Goal: Information Seeking & Learning: Check status

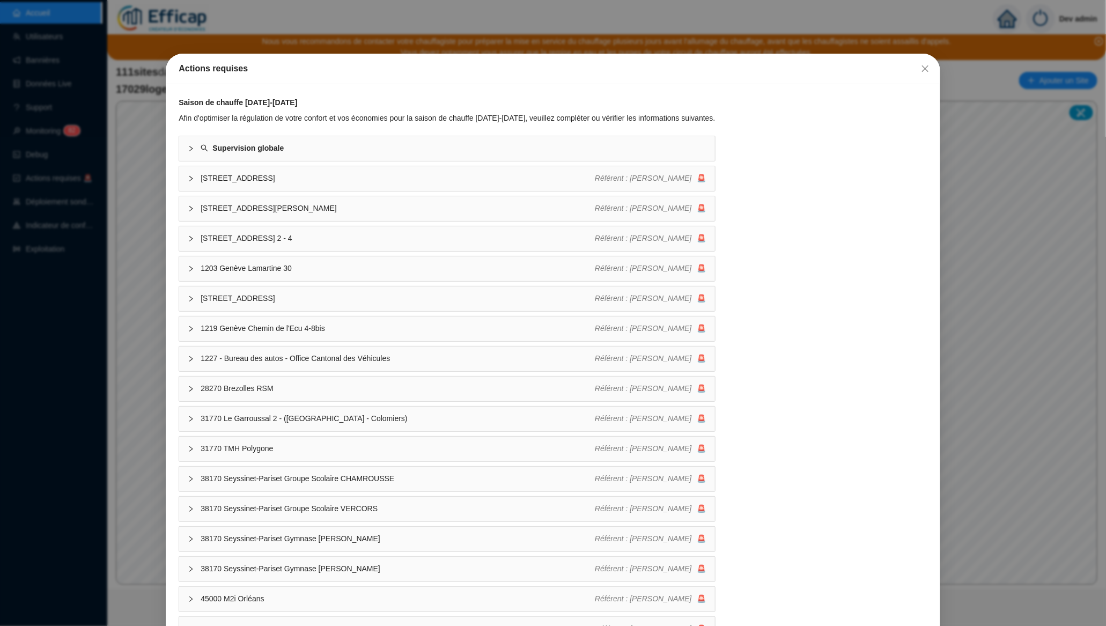
click at [81, 123] on div "Actions requises Saison de chauffe [DATE]-[DATE] Afin d'optimiser la régulation…" at bounding box center [553, 313] width 1106 height 626
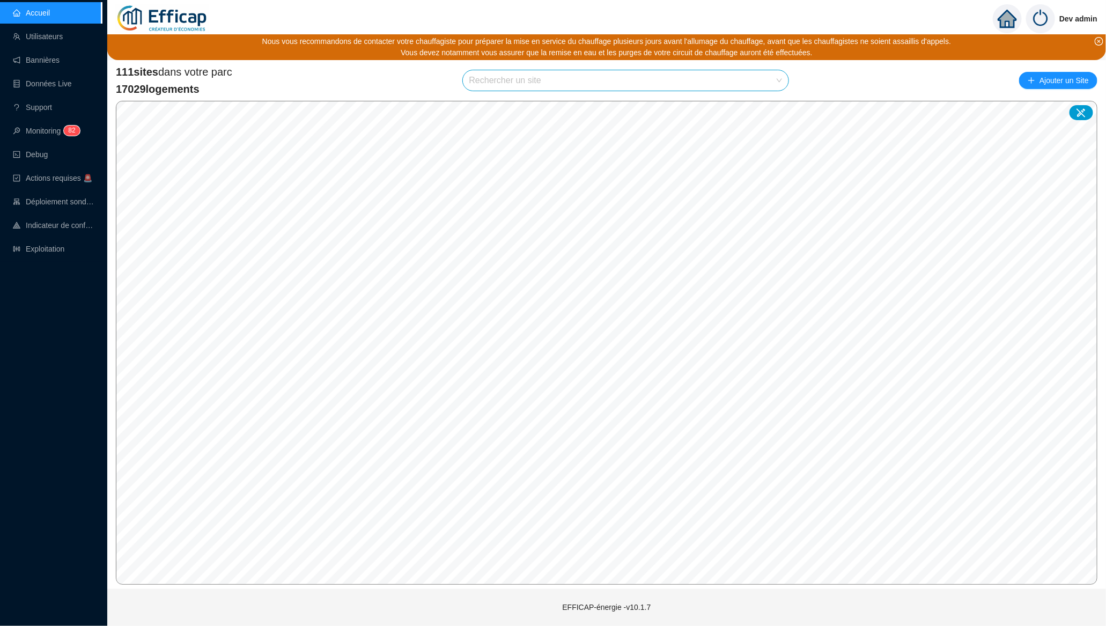
click at [617, 84] on input "search" at bounding box center [620, 80] width 303 height 20
type input "oranger"
click at [765, 108] on icon at bounding box center [768, 106] width 8 height 8
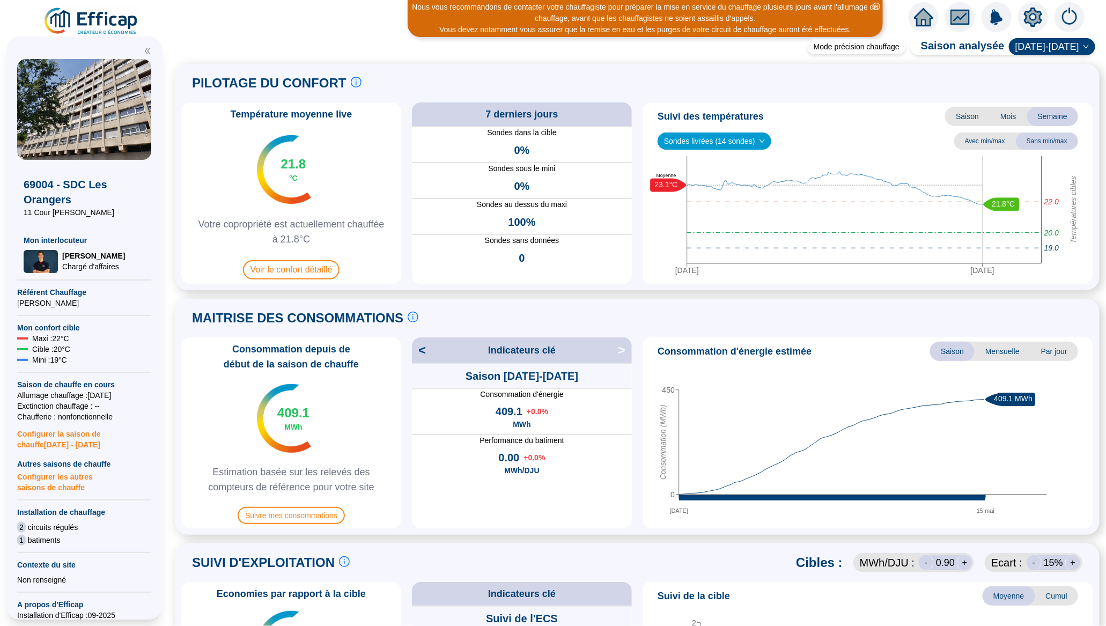
click at [1026, 21] on icon "setting" at bounding box center [1033, 16] width 18 height 17
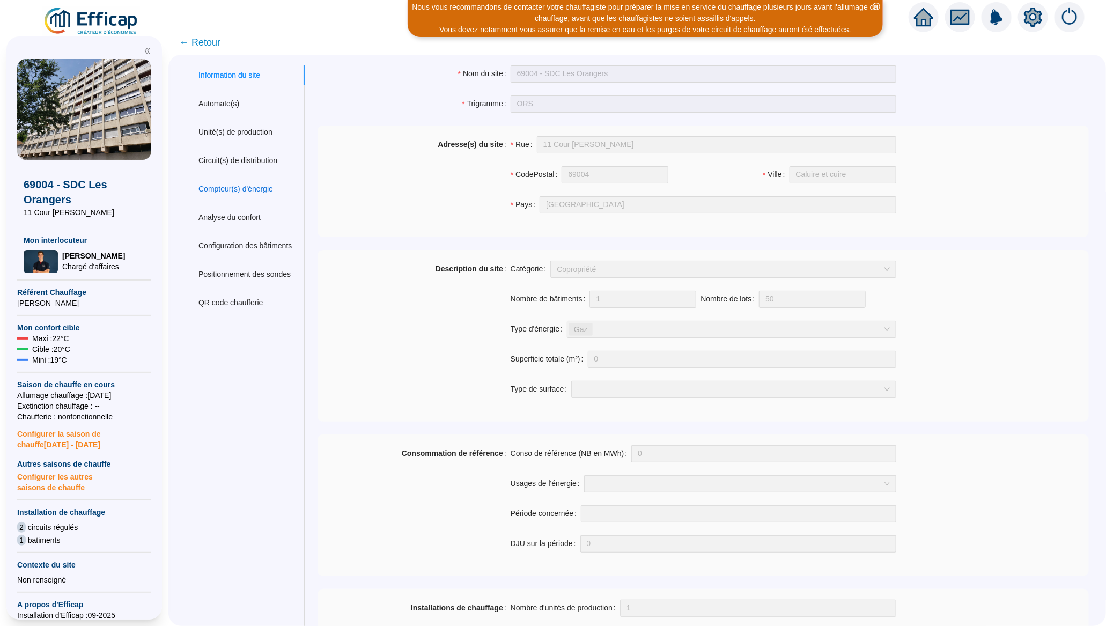
click at [254, 186] on div "Compteur(s) d'énergie" at bounding box center [235, 188] width 75 height 11
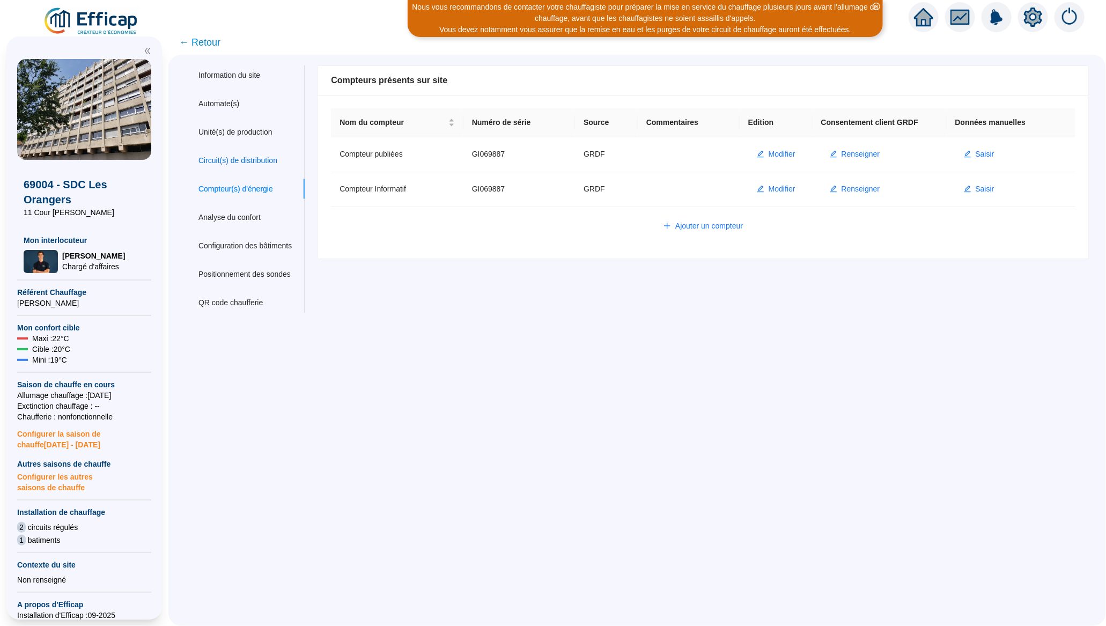
click at [256, 160] on div "Circuit(s) de distribution" at bounding box center [237, 160] width 79 height 11
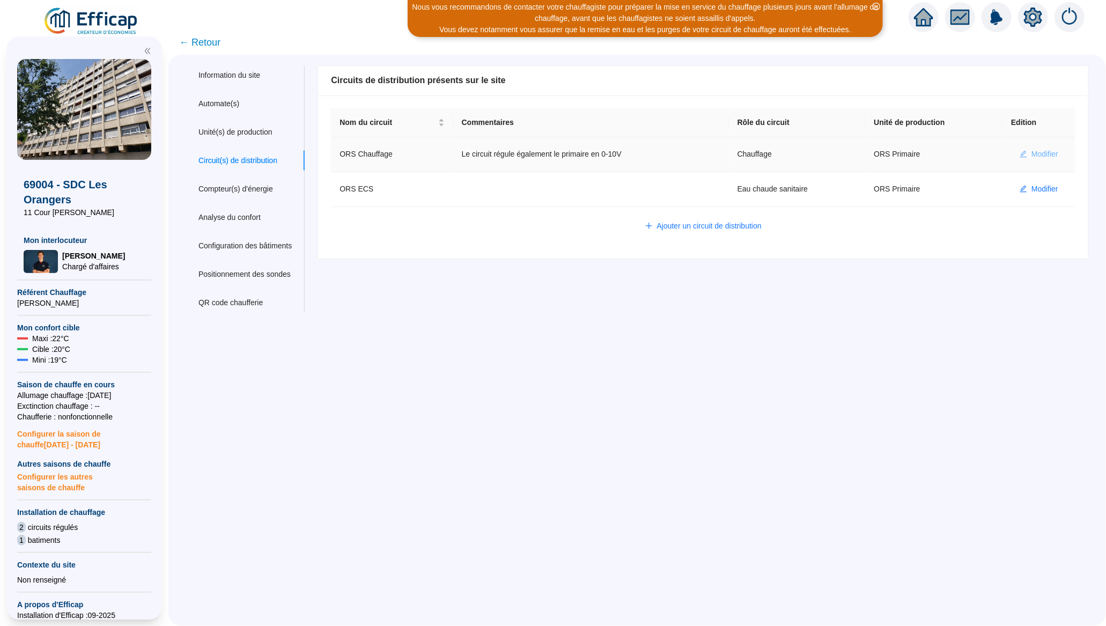
click at [1031, 149] on span "Modifier" at bounding box center [1044, 154] width 27 height 11
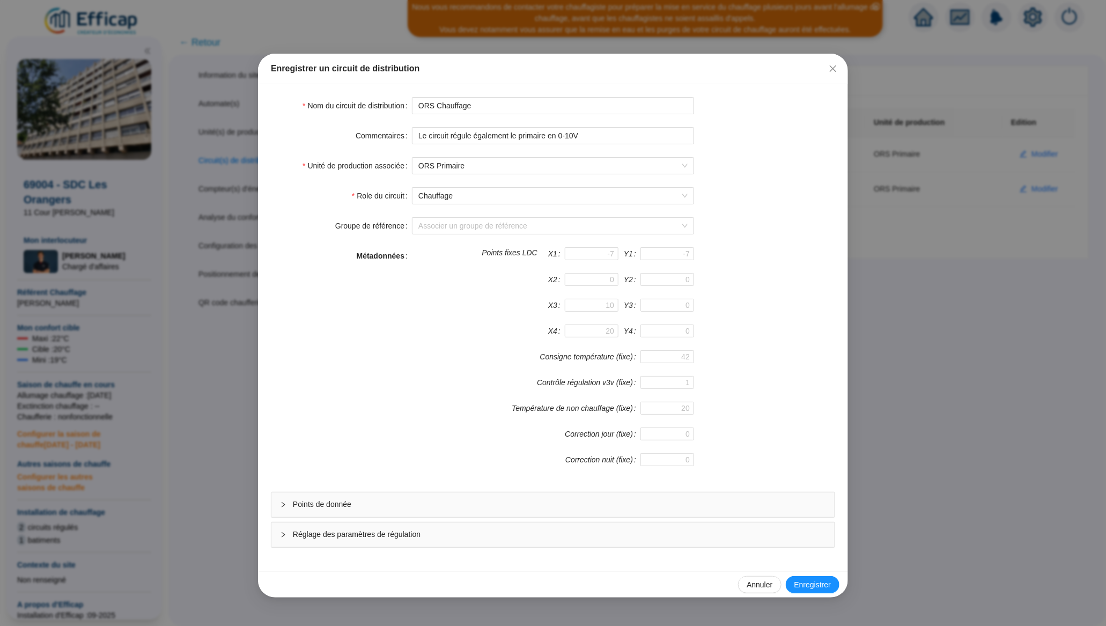
click at [317, 506] on span "Points de donnée" at bounding box center [559, 504] width 533 height 11
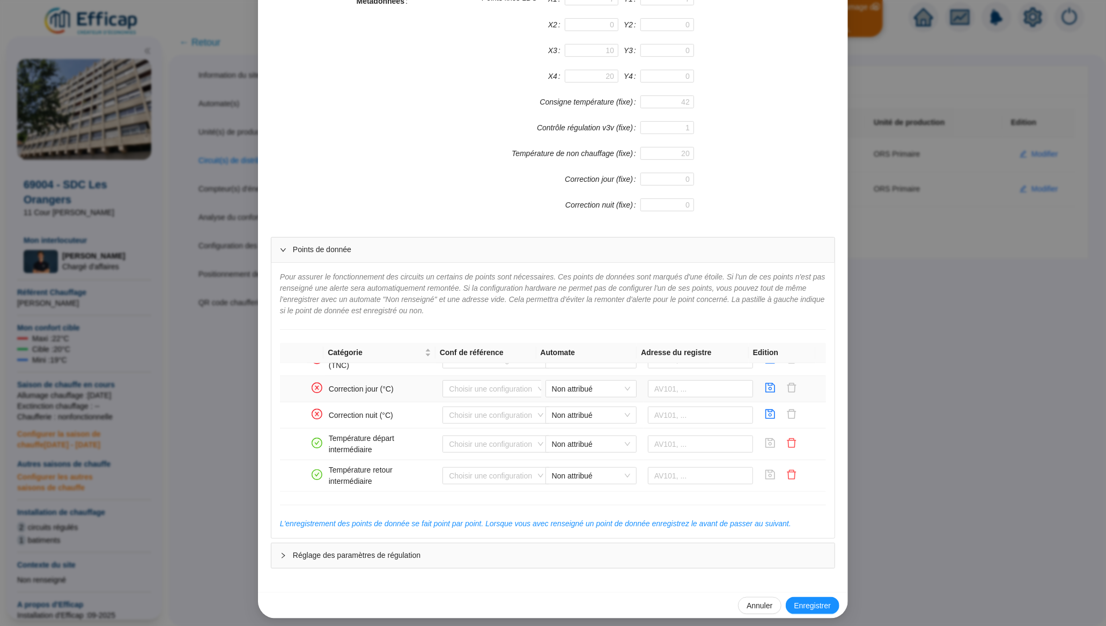
scroll to position [737, 0]
click at [618, 418] on span "Non attribué" at bounding box center [591, 415] width 78 height 16
click at [584, 441] on div "WIT Les Orangers" at bounding box center [581, 438] width 74 height 11
click at [665, 416] on input "text" at bounding box center [701, 414] width 106 height 17
paste input "321827"
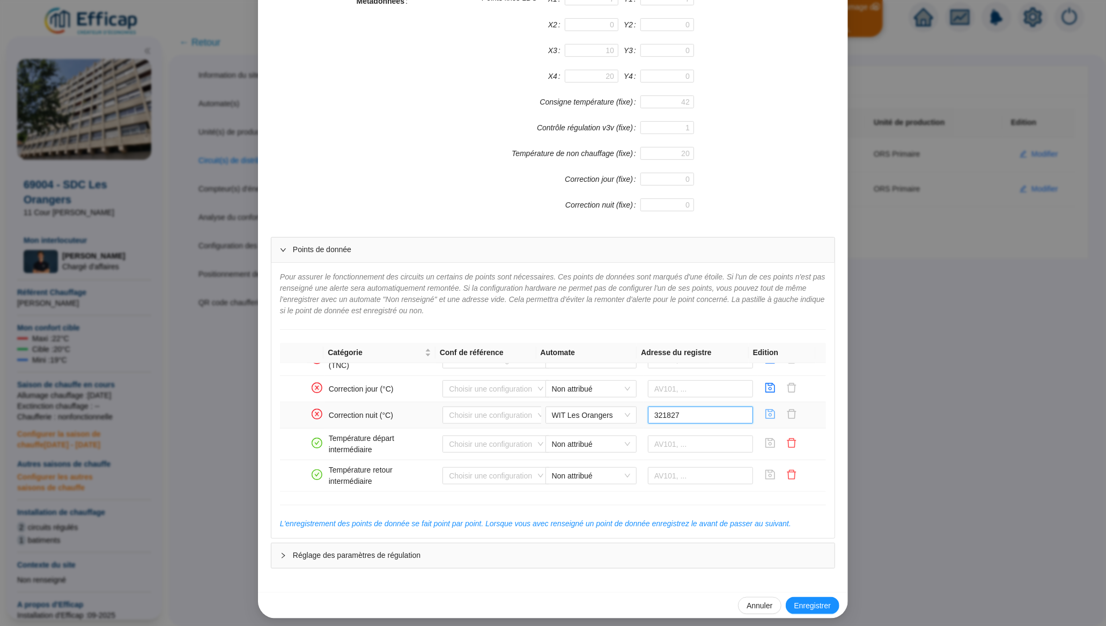
type input "321827"
click at [765, 417] on icon "save" at bounding box center [770, 414] width 11 height 11
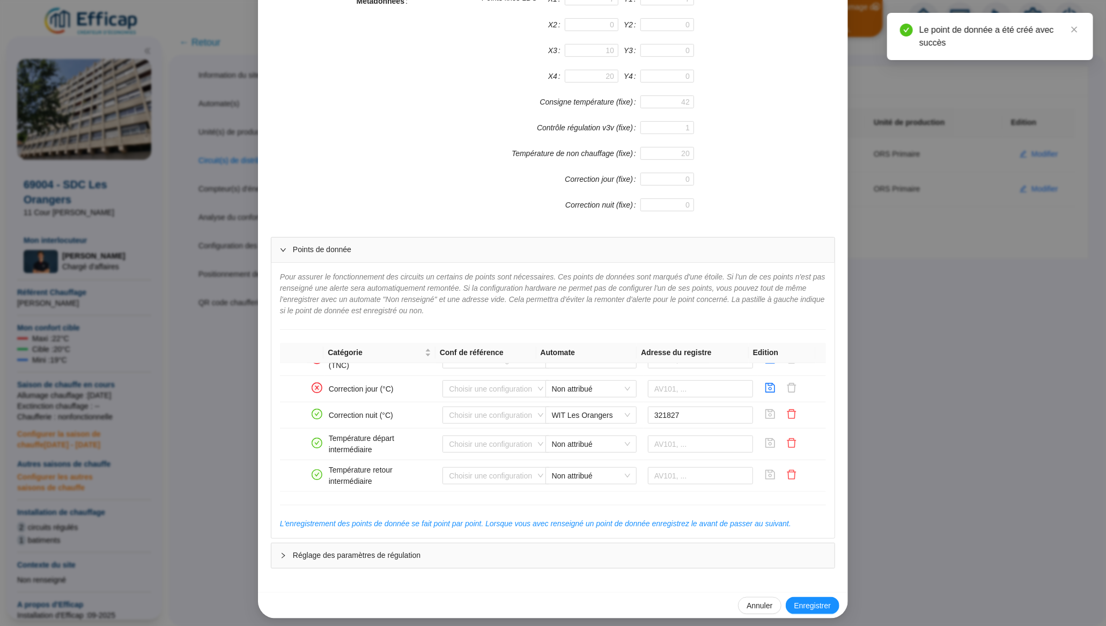
click at [875, 477] on div "Enregistrer un circuit de distribution Nom du circuit de distribution ORS Chauf…" at bounding box center [553, 313] width 1106 height 626
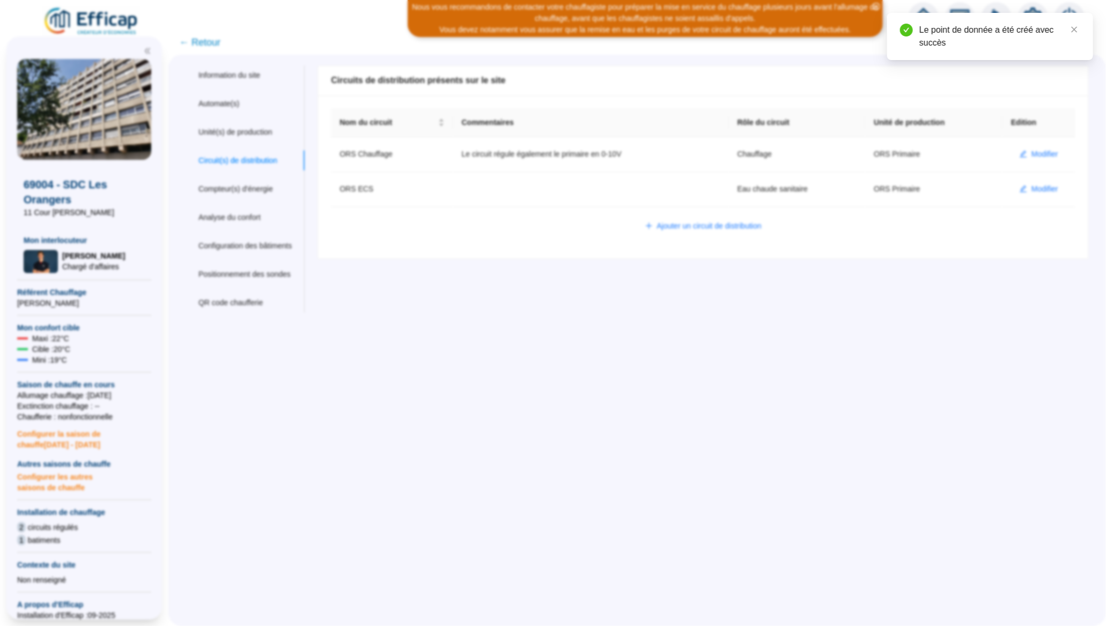
scroll to position [0, 0]
click at [194, 43] on span "← Retour" at bounding box center [199, 42] width 41 height 15
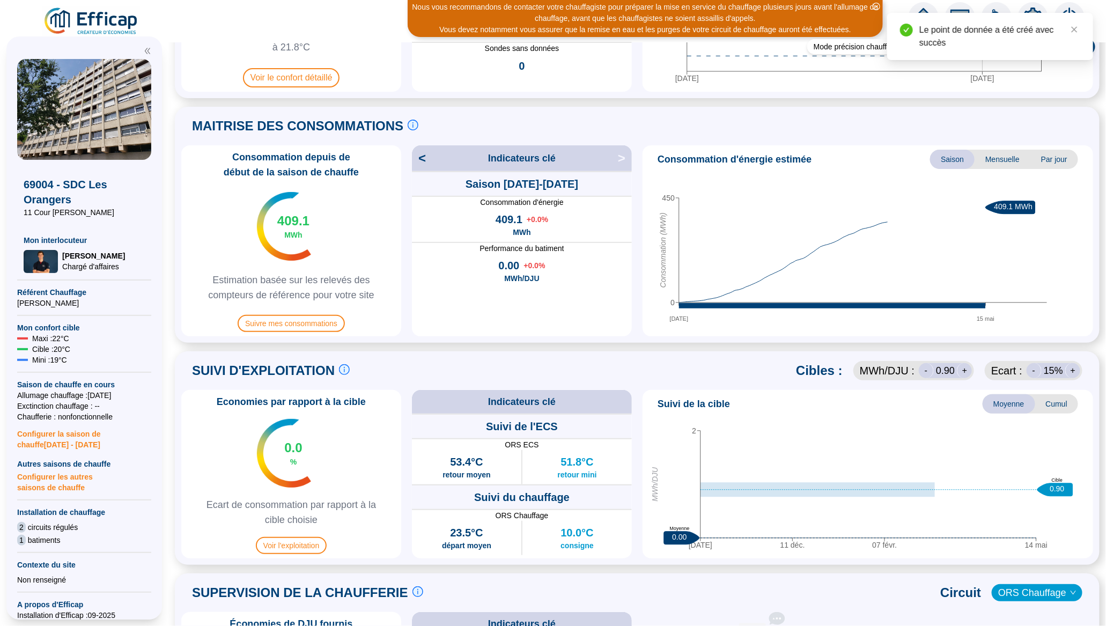
scroll to position [447, 0]
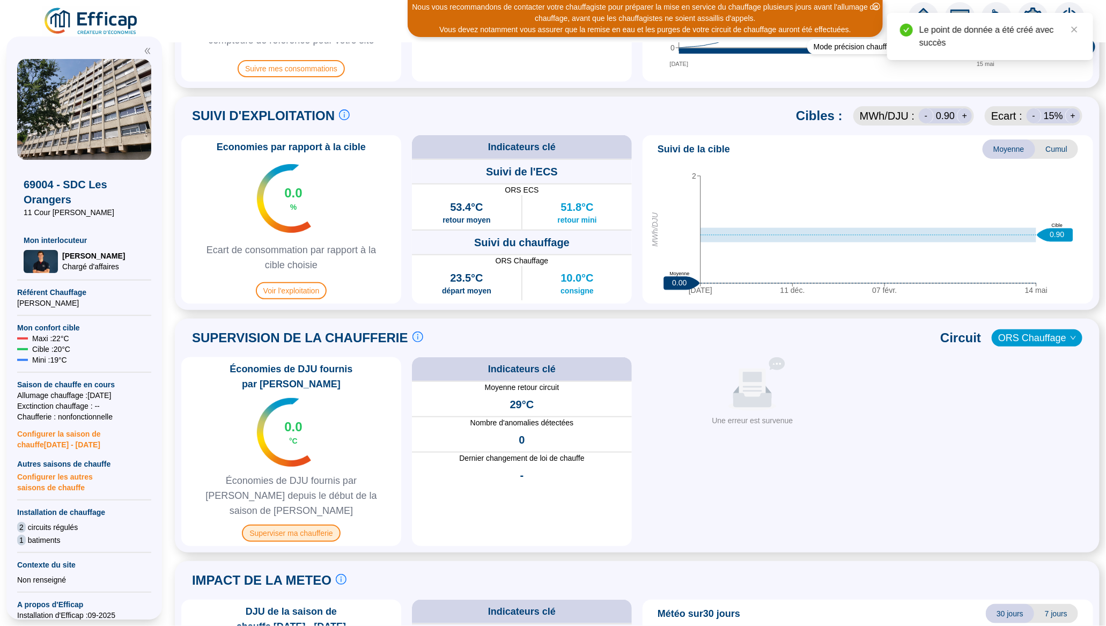
click at [297, 524] on span "Superviser ma chaufferie" at bounding box center [291, 532] width 98 height 17
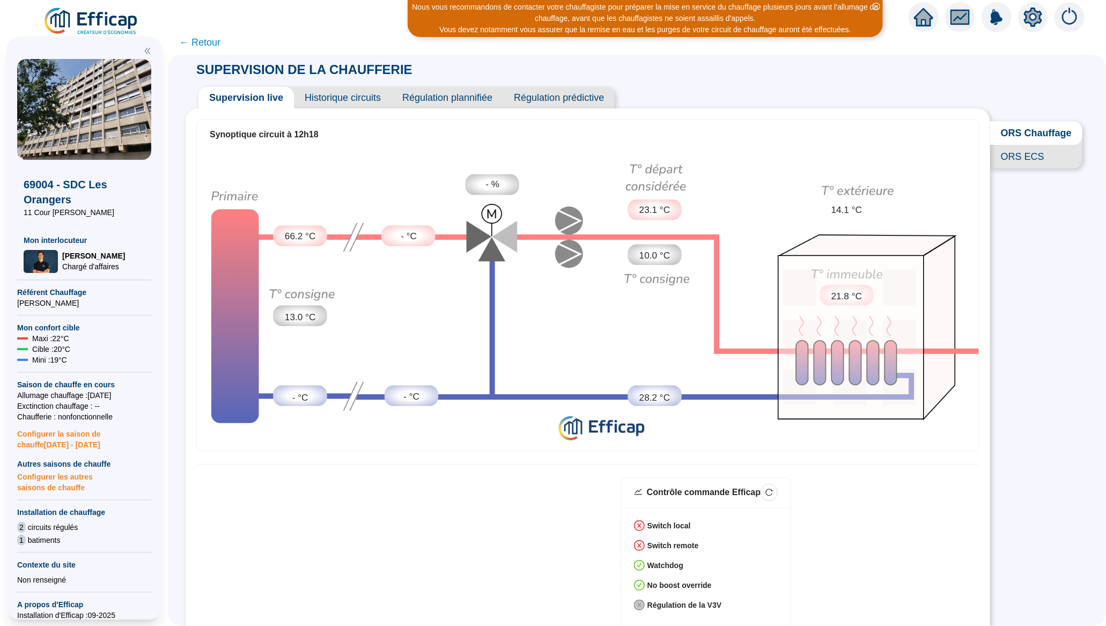
click at [322, 98] on span "Historique circuits" at bounding box center [343, 97] width 98 height 21
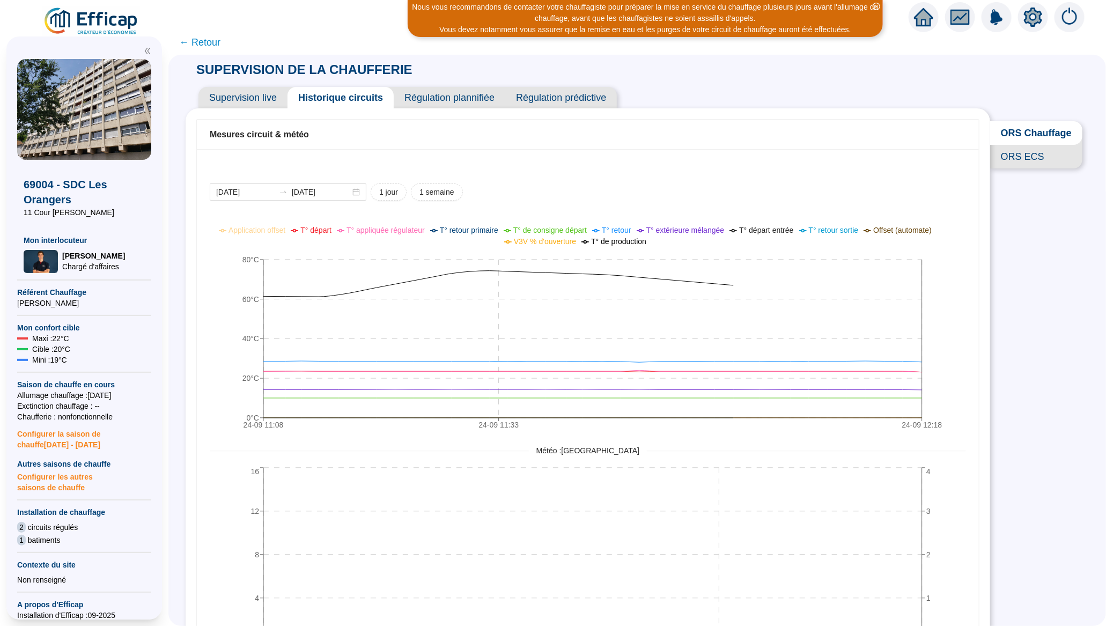
click at [878, 3] on icon "close-circle" at bounding box center [876, 7] width 8 height 8
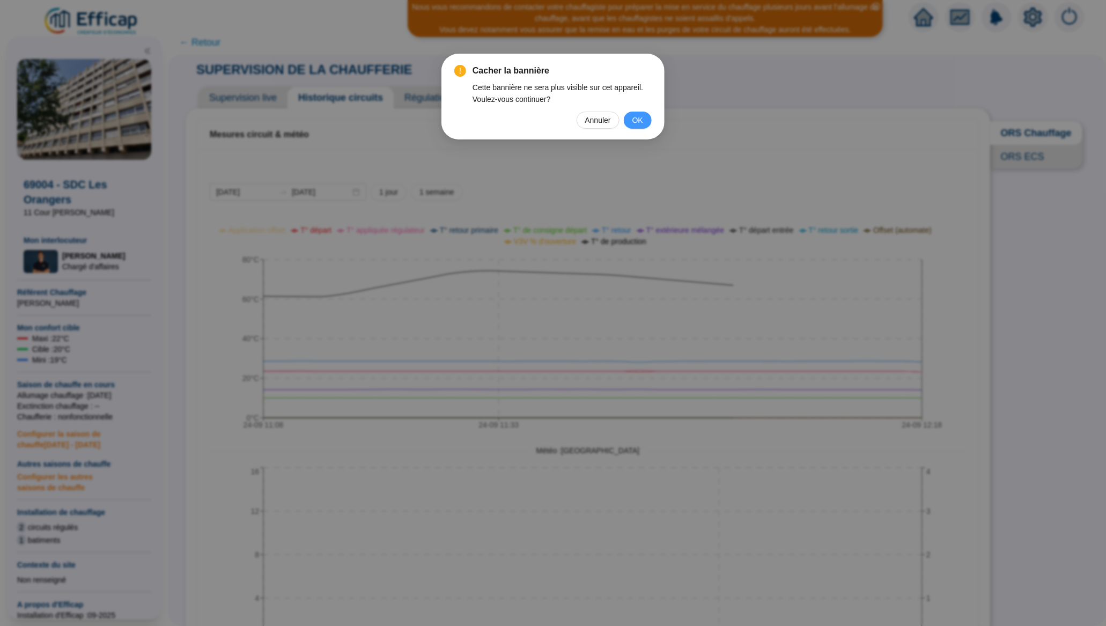
click at [640, 119] on span "OK" at bounding box center [637, 120] width 11 height 12
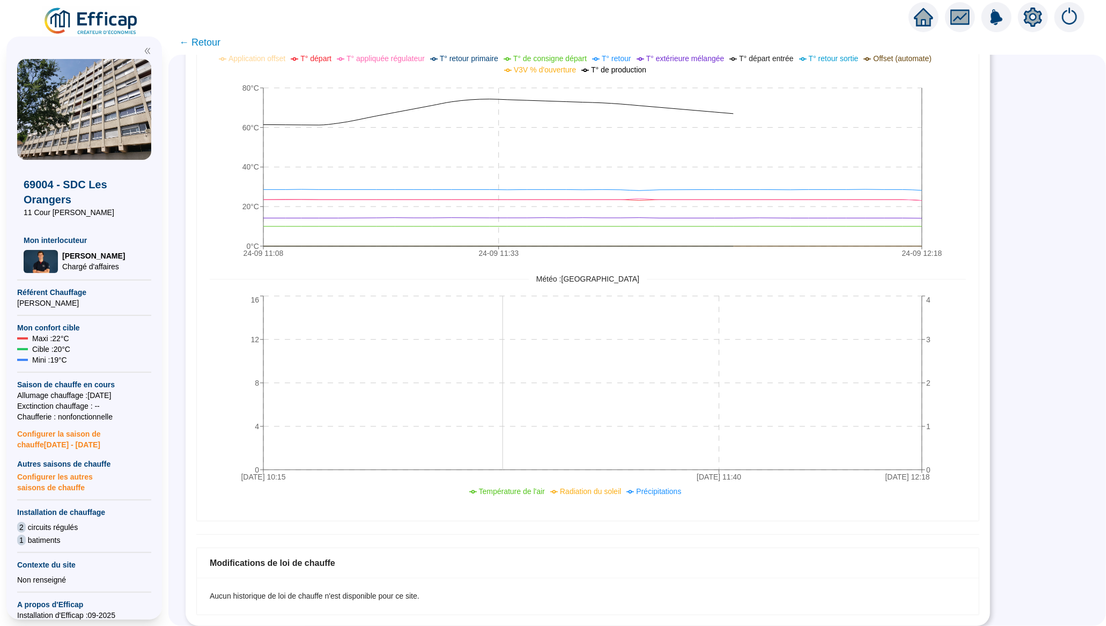
scroll to position [172, 0]
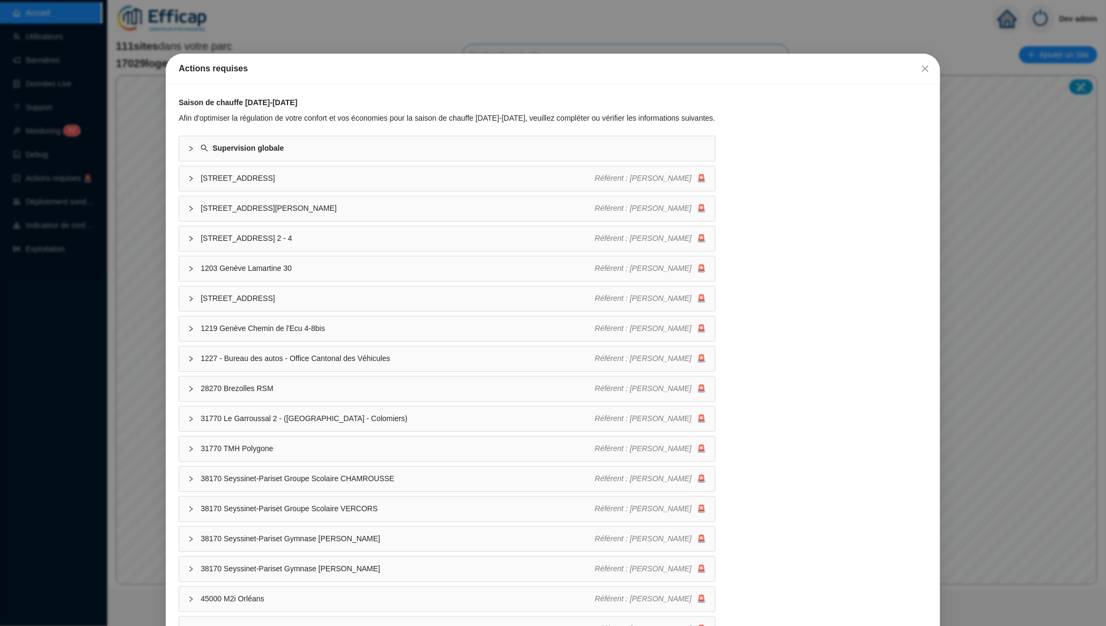
drag, startPoint x: 923, startPoint y: 66, endPoint x: 916, endPoint y: 72, distance: 9.5
click at [920, 68] on span "Fermer" at bounding box center [924, 68] width 17 height 9
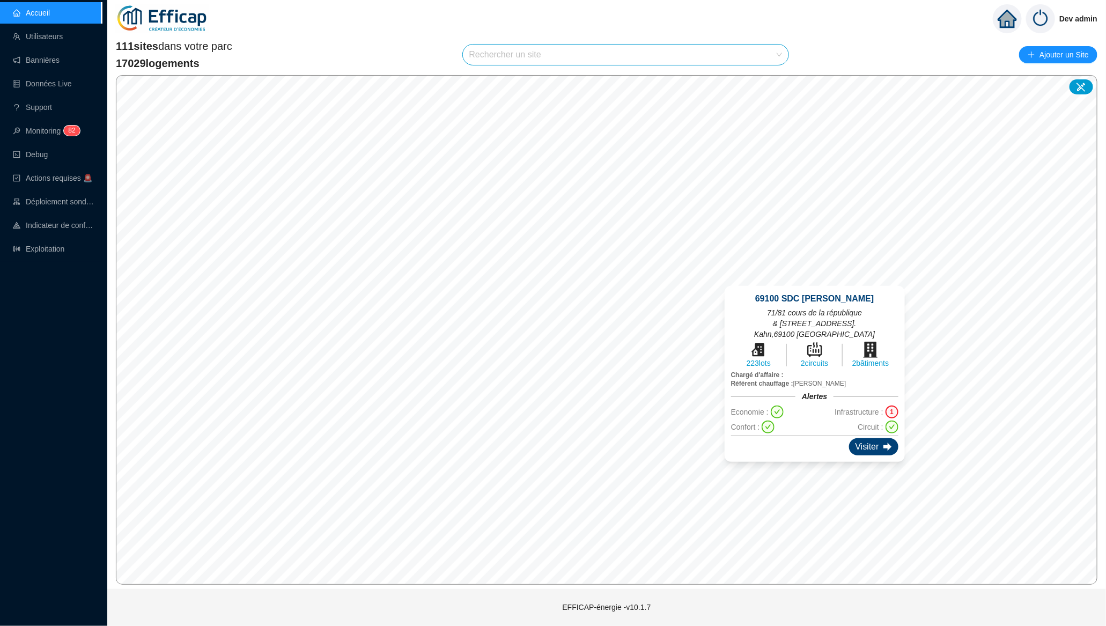
click at [869, 449] on div "Visiter" at bounding box center [873, 446] width 49 height 17
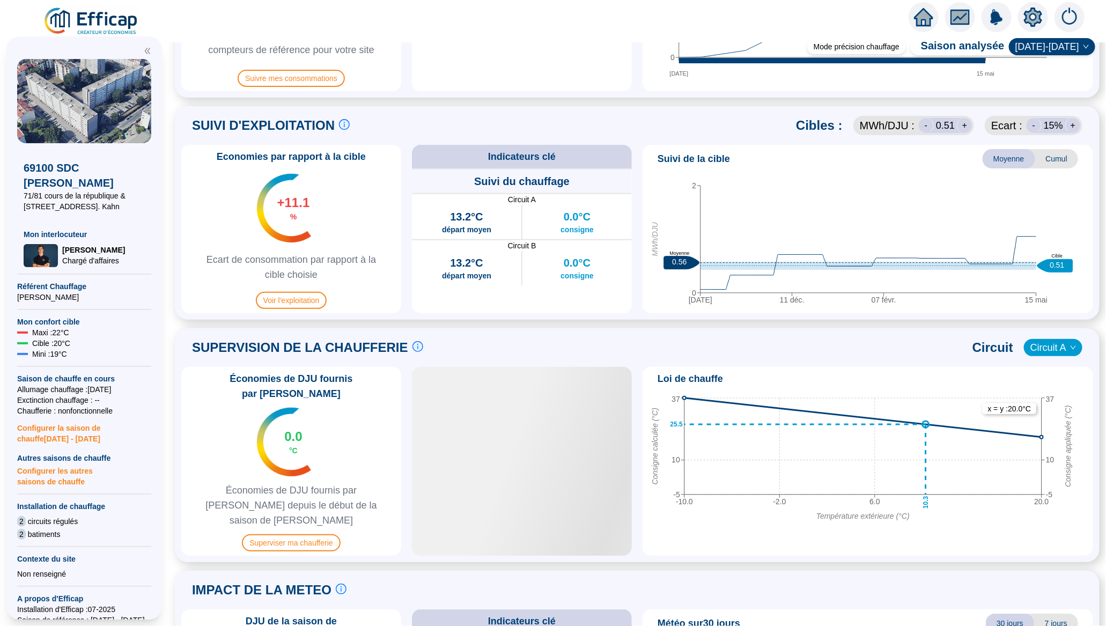
scroll to position [446, 0]
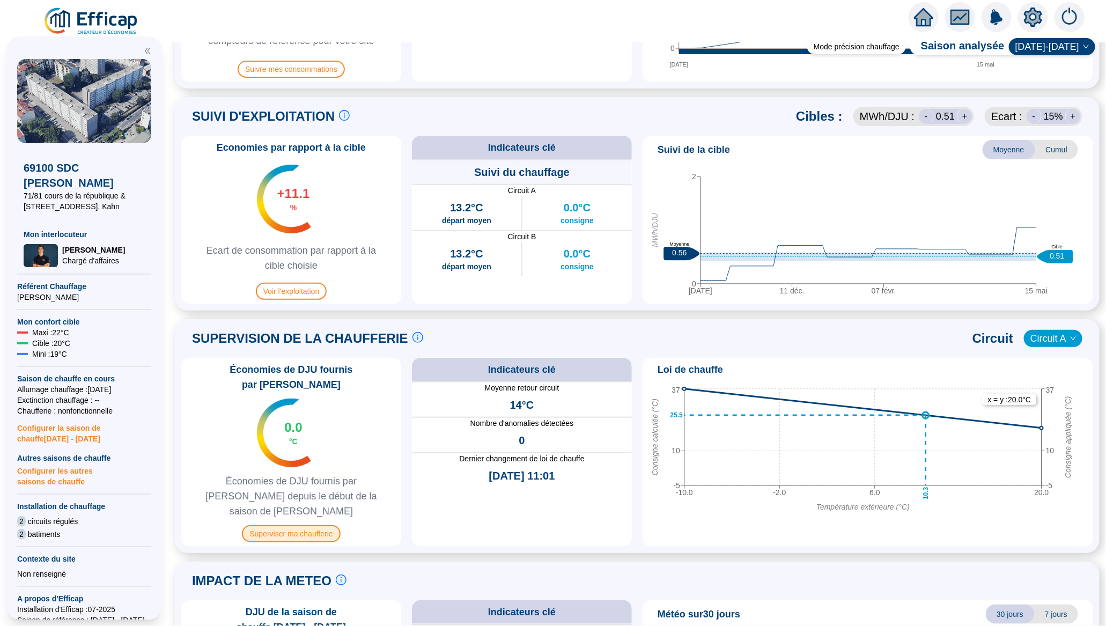
click at [319, 525] on span "Superviser ma chaufferie" at bounding box center [291, 533] width 98 height 17
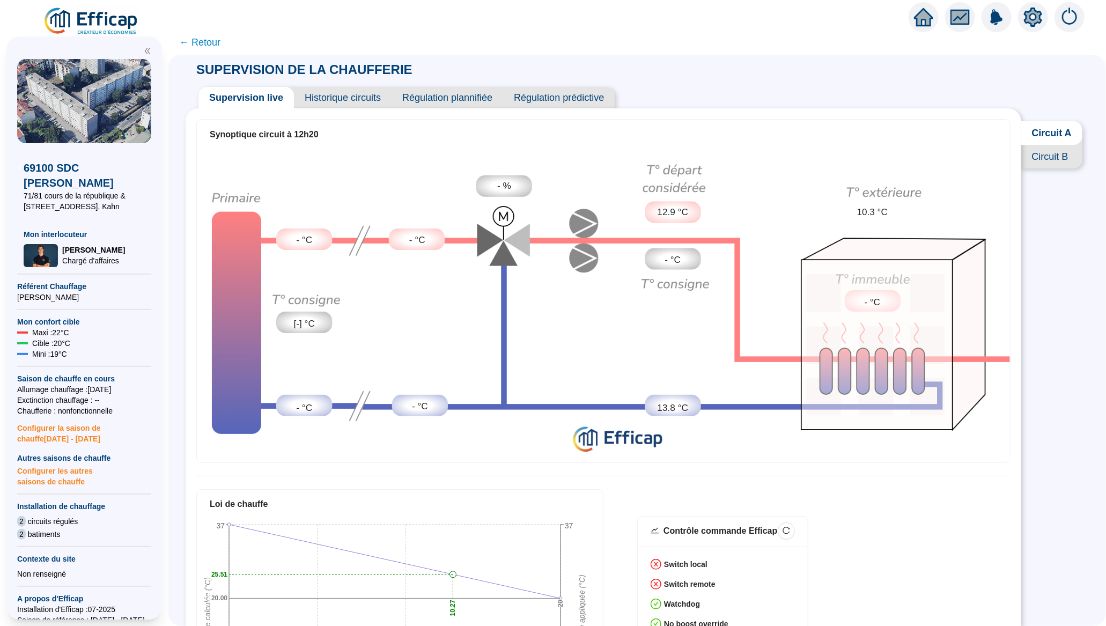
click at [364, 105] on span "Historique circuits" at bounding box center [343, 97] width 98 height 21
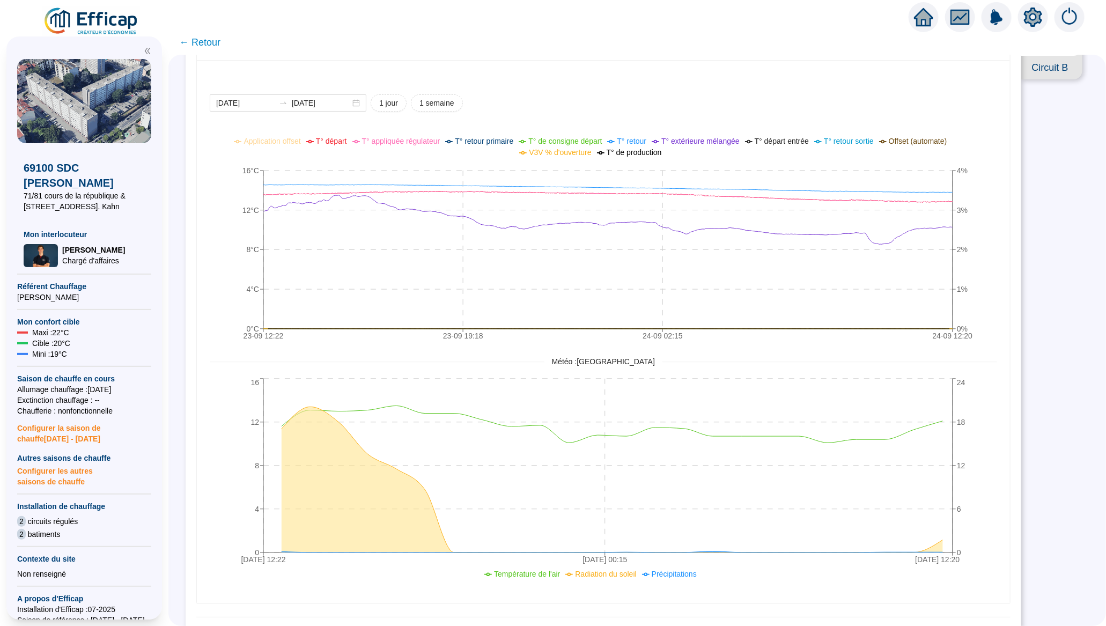
scroll to position [314, 0]
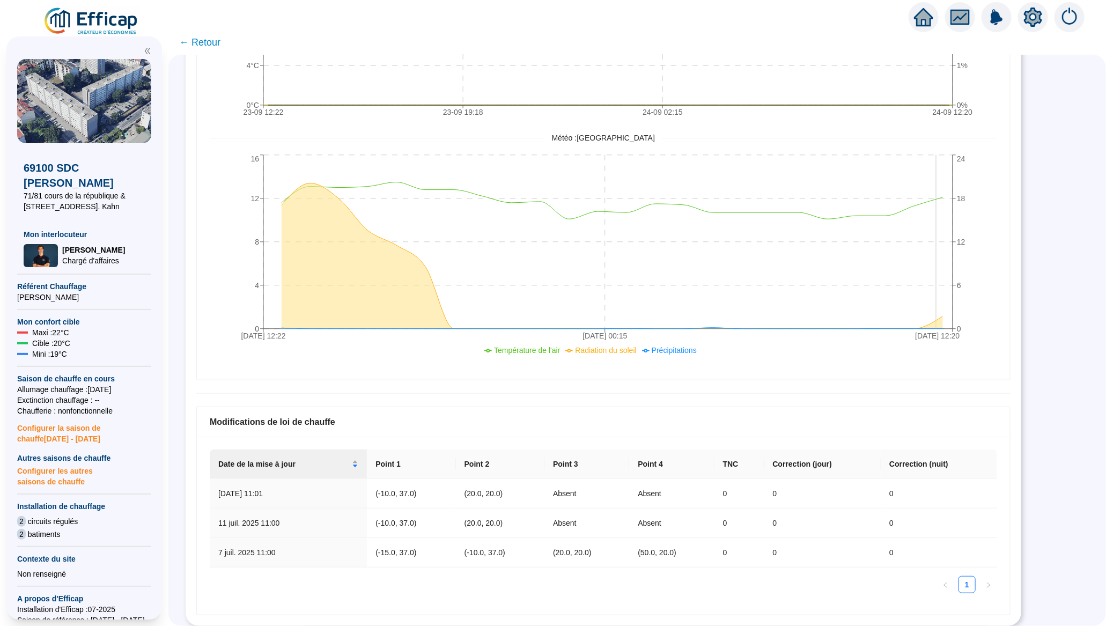
click at [946, 220] on icon "[DATE] 12:22 [DATE] 00:15 [DATE] 12:20 0 4 8 12 16 0 6 12 18 24" at bounding box center [593, 259] width 767 height 214
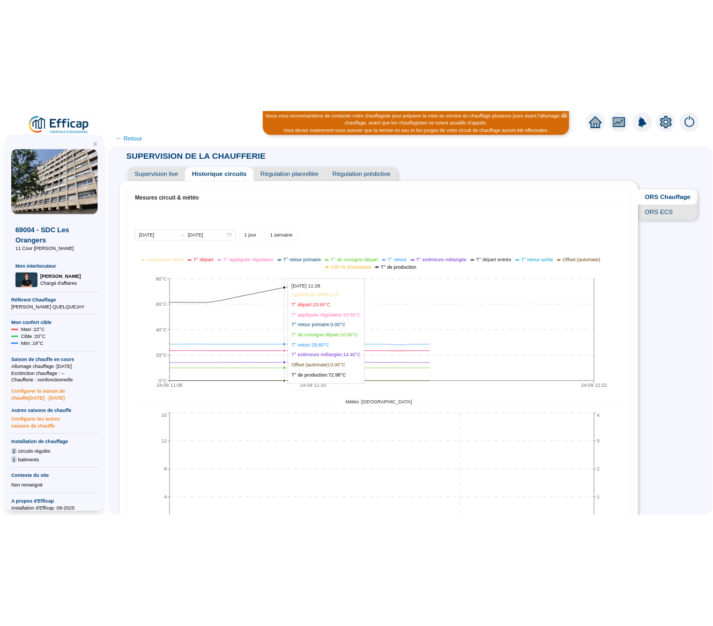
scroll to position [172, 0]
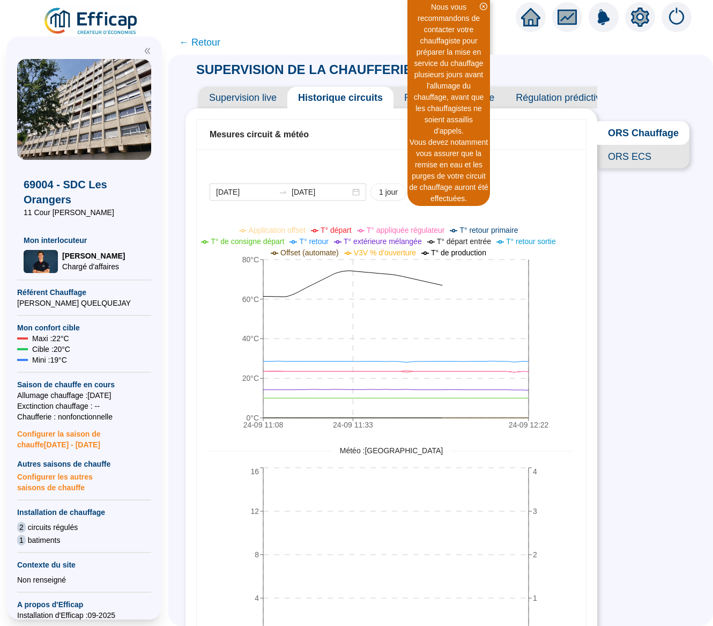
click at [628, 167] on span "ORS ECS" at bounding box center [643, 157] width 92 height 24
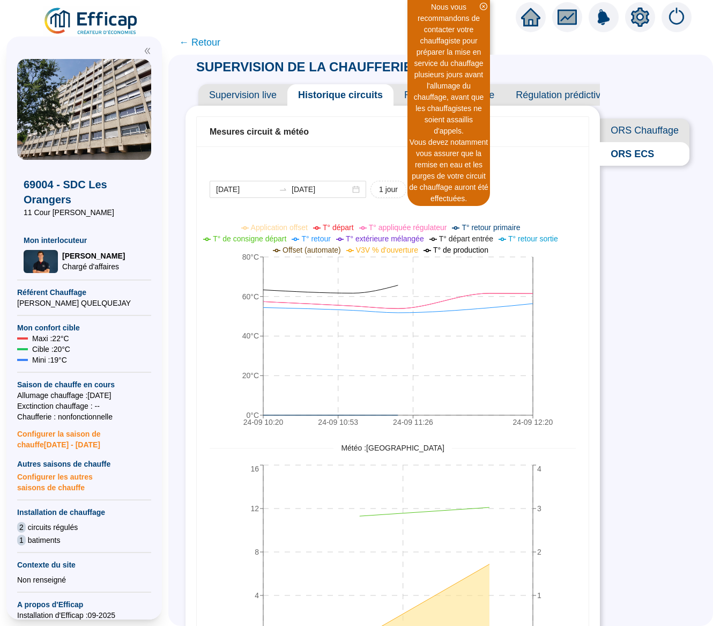
scroll to position [17, 0]
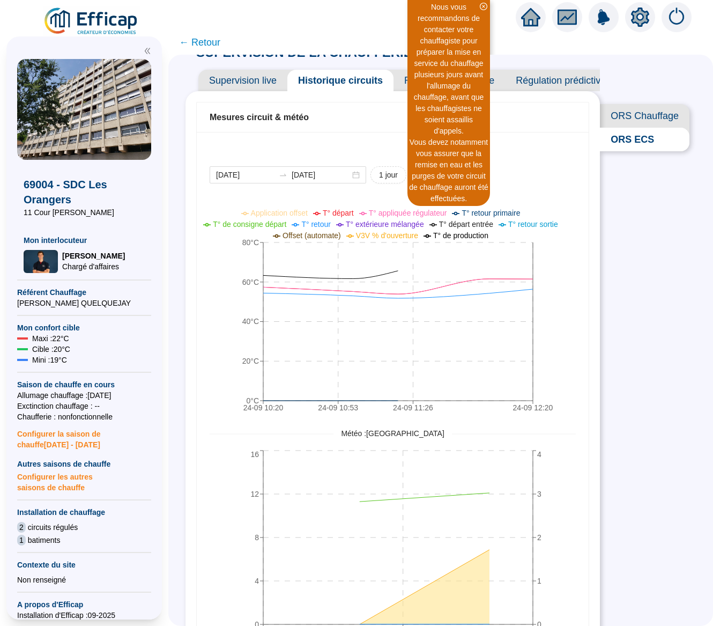
click at [654, 114] on span "ORS Chauffage" at bounding box center [645, 116] width 90 height 24
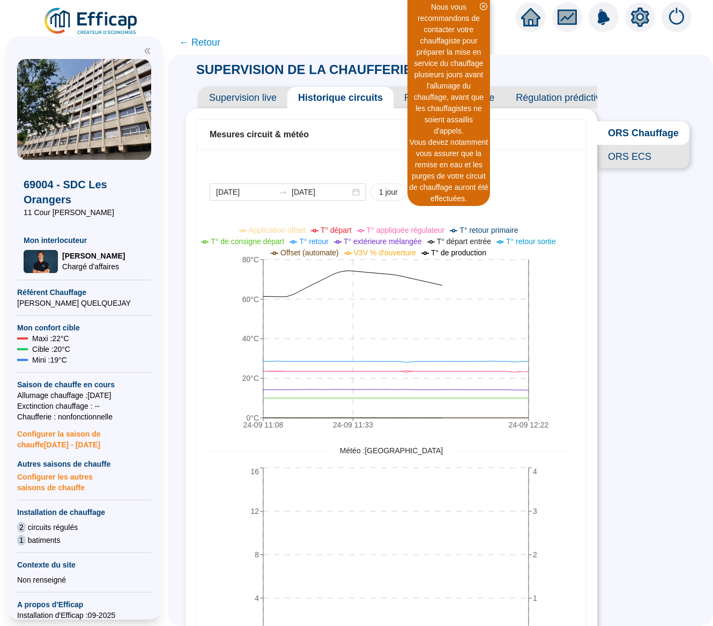
click at [651, 168] on span "ORS ECS" at bounding box center [643, 157] width 92 height 24
